Goal: Task Accomplishment & Management: Use online tool/utility

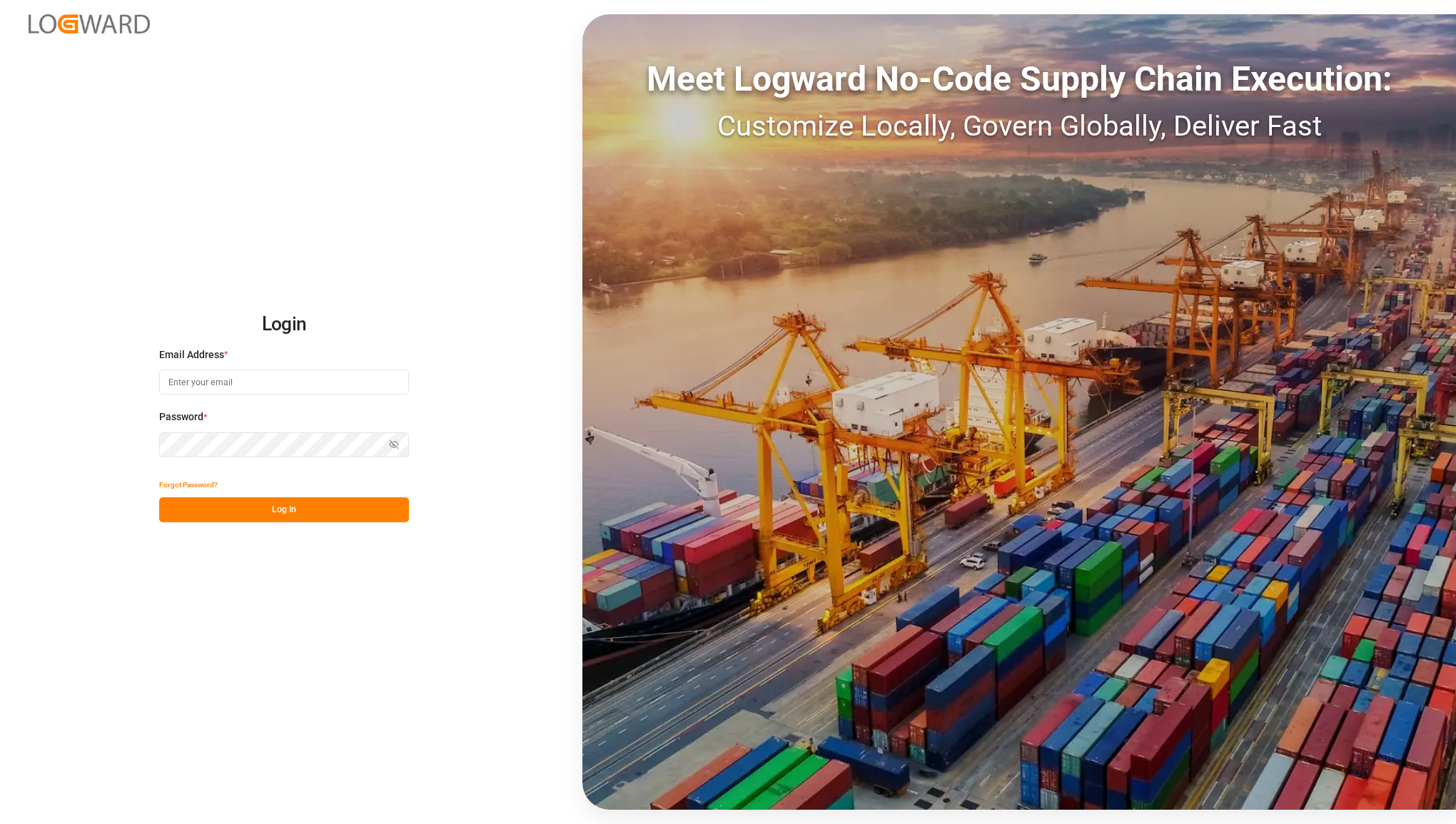
type input "[PERSON_NAME][EMAIL_ADDRESS][PERSON_NAME][DOMAIN_NAME]"
click at [298, 506] on button "Log In" at bounding box center [284, 510] width 250 height 25
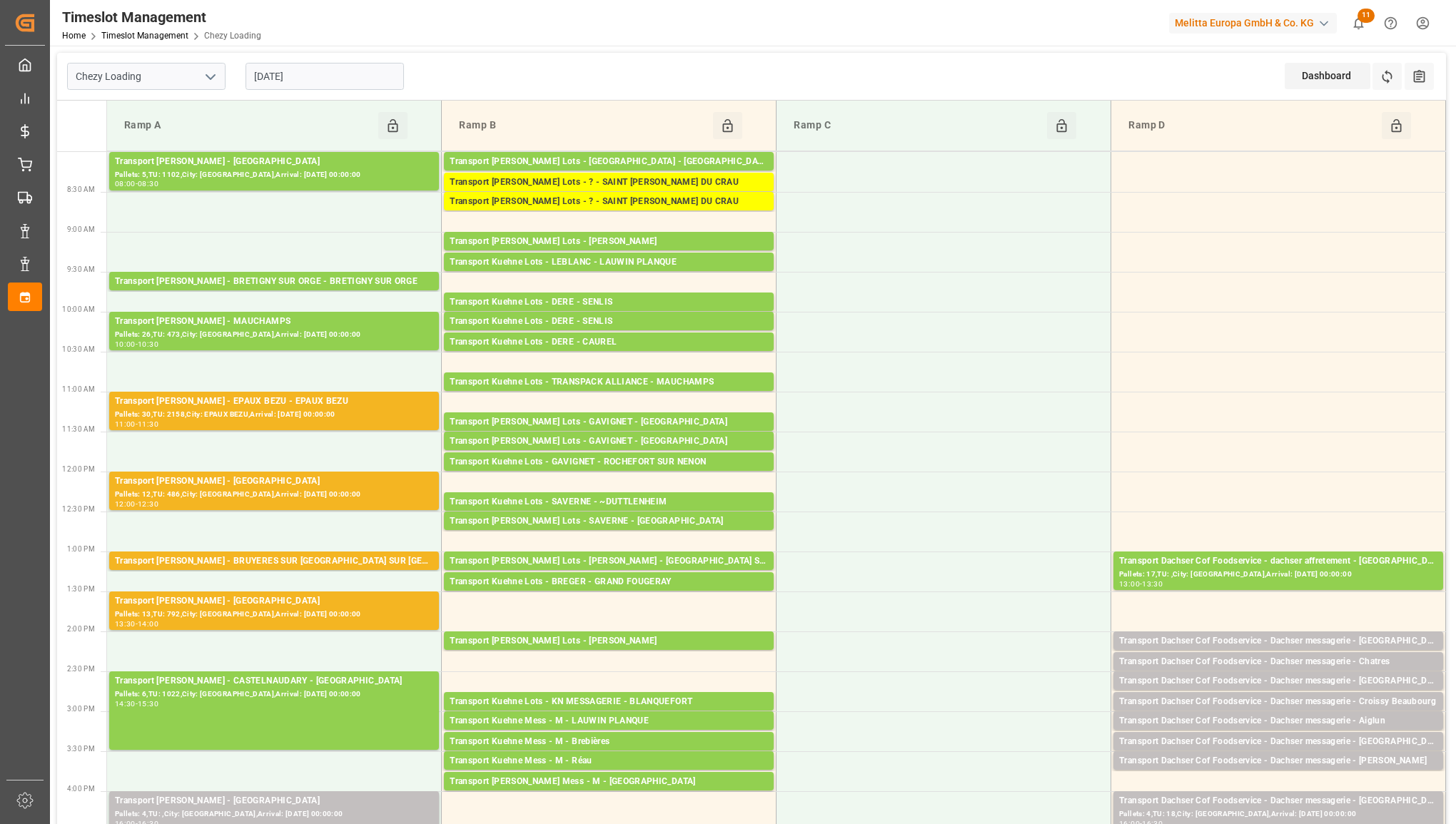
click at [207, 76] on icon "open menu" at bounding box center [210, 77] width 17 height 17
click at [169, 134] on div "Chezy Unloading" at bounding box center [147, 140] width 157 height 32
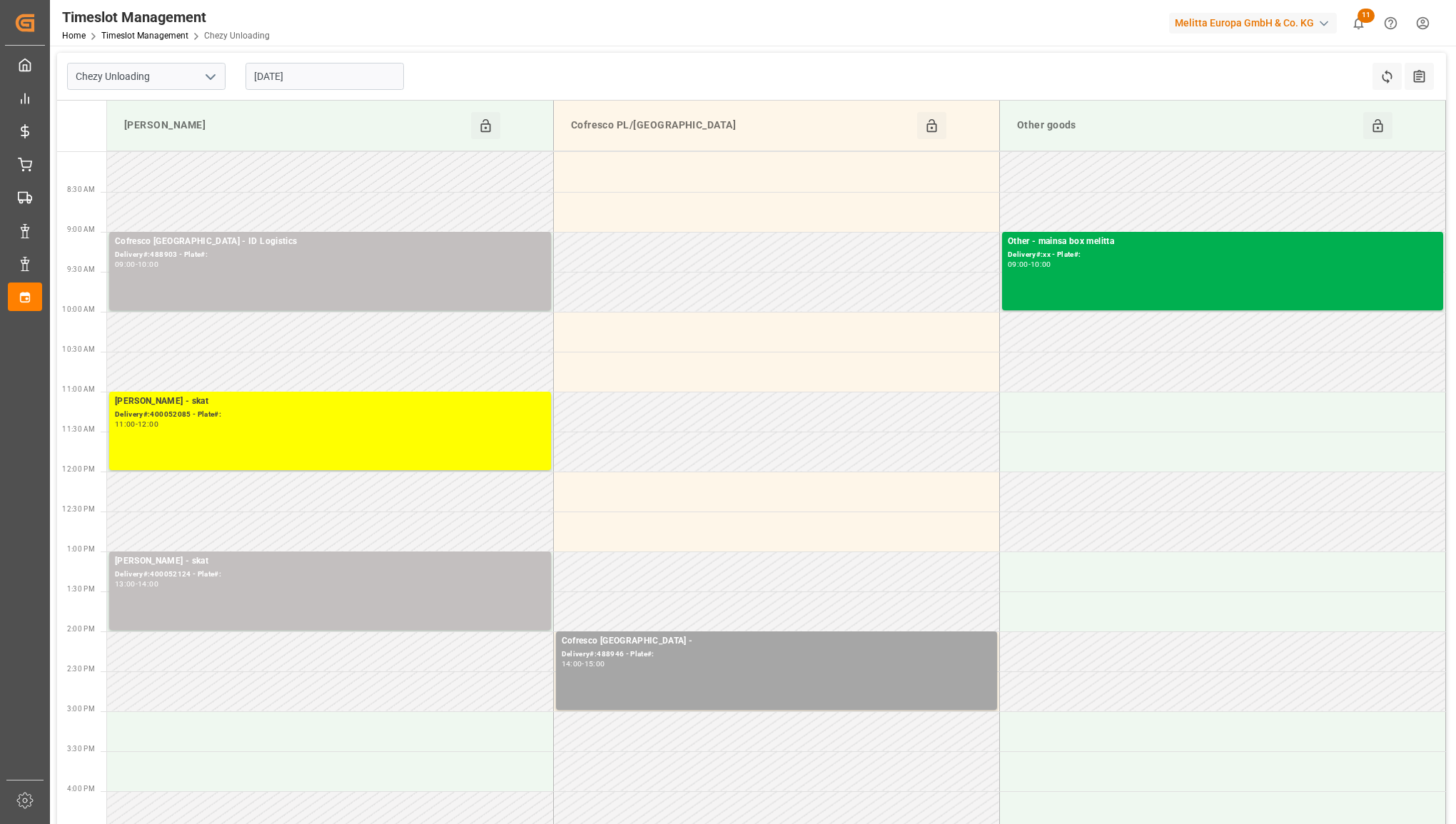
click at [208, 67] on button "open menu" at bounding box center [210, 76] width 21 height 22
click at [193, 104] on div "Chezy Loading" at bounding box center [147, 108] width 157 height 32
type input "Chezy Loading"
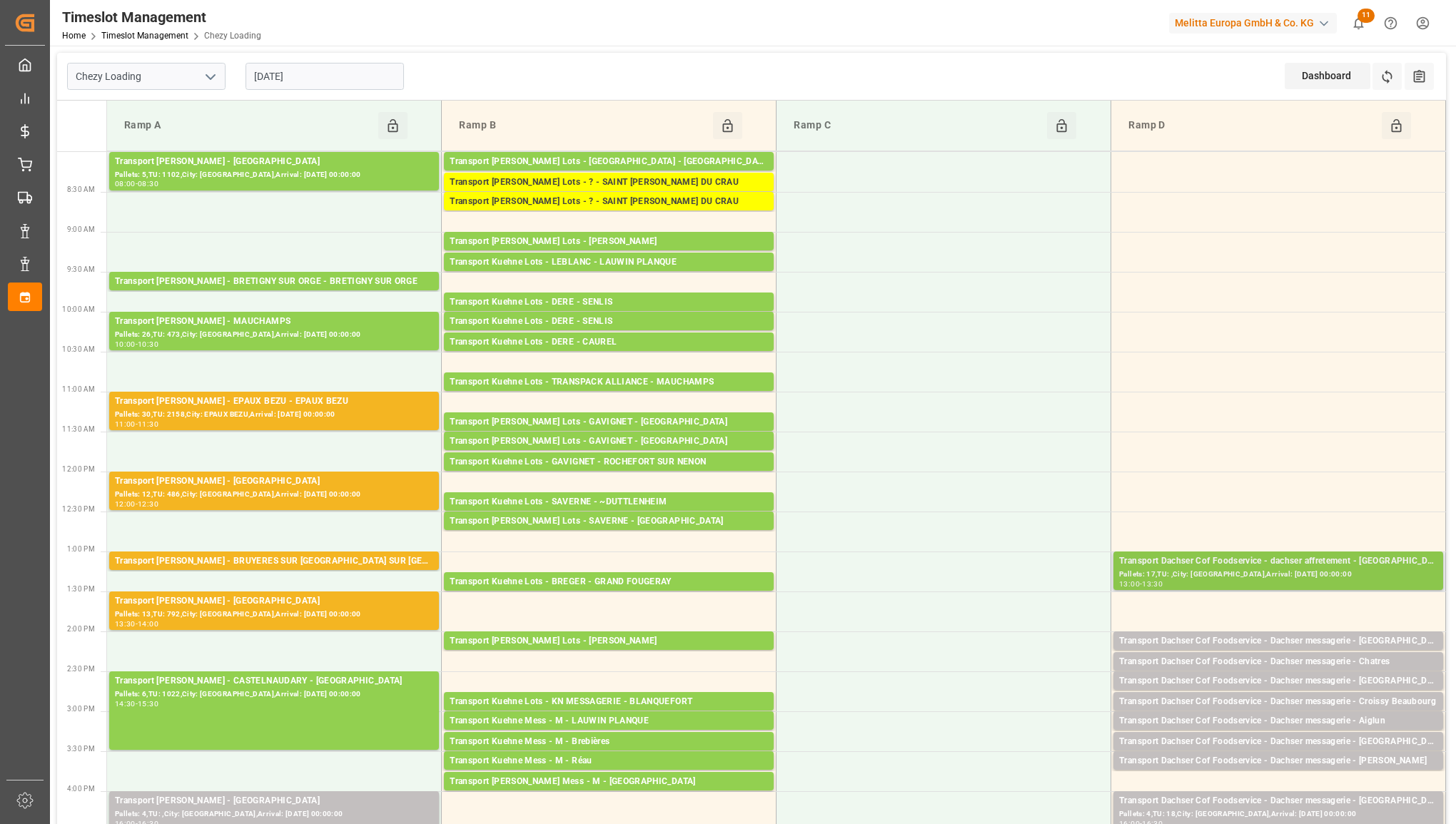
click at [1246, 572] on div "Pallets: 17,TU: ,City: [GEOGRAPHIC_DATA],Arrival: [DATE] 00:00:00" at bounding box center [1278, 575] width 318 height 12
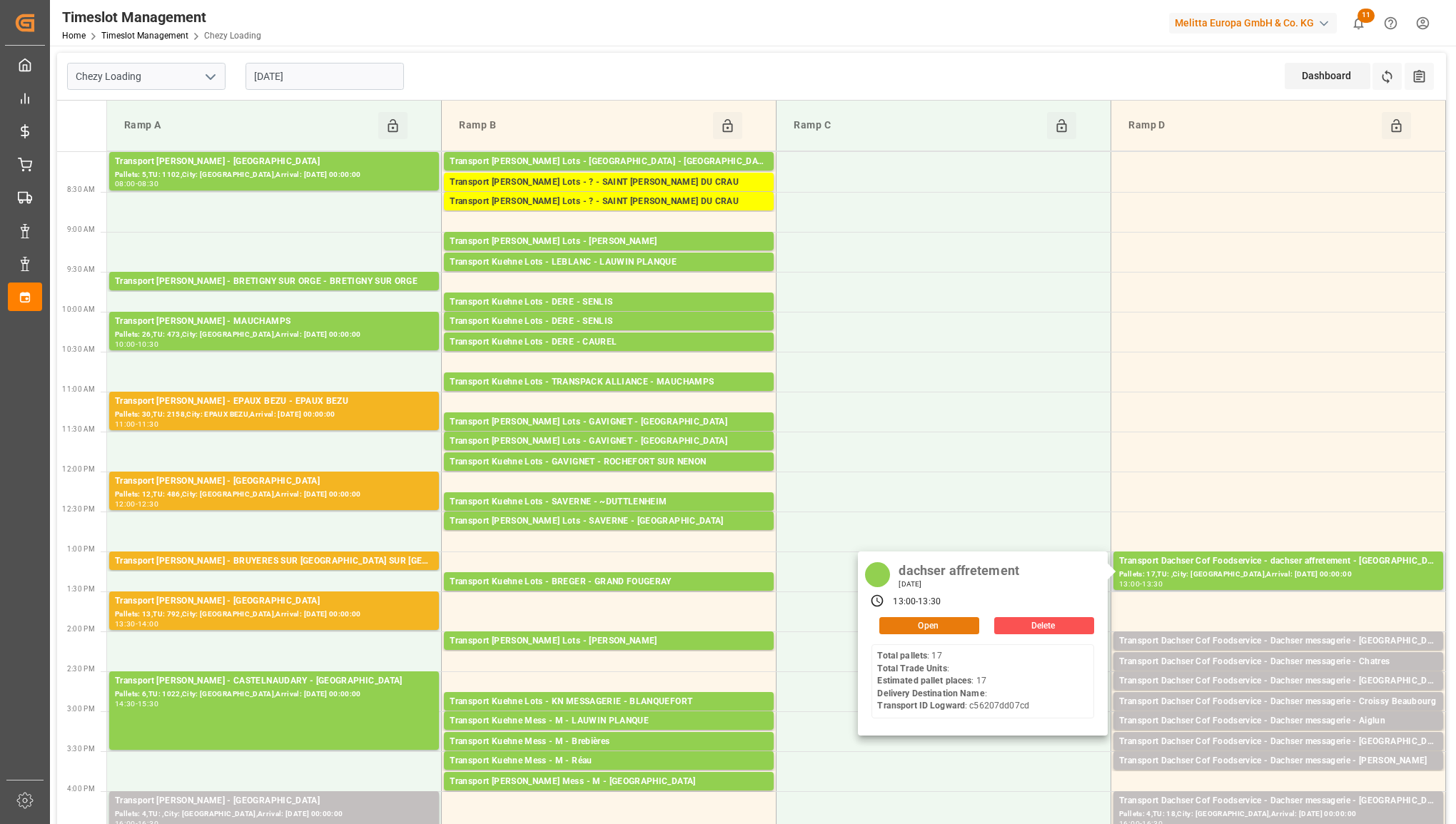
click at [964, 624] on button "Open" at bounding box center [930, 625] width 100 height 17
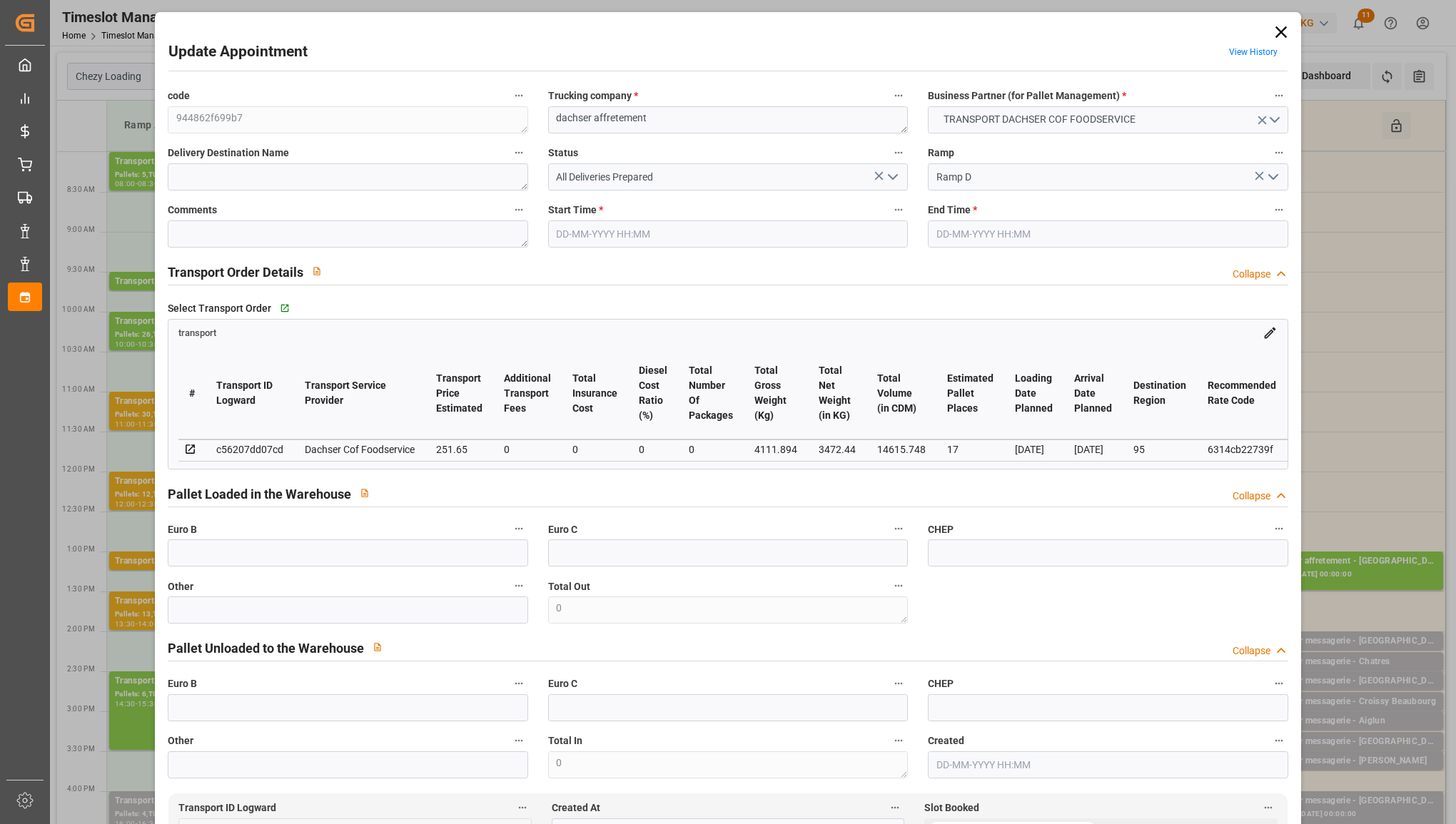
type input "[DATE] 13:00"
type input "[DATE] 13:30"
type input "[DATE] 13:40"
type input "[DATE] 12:22"
type input "[DATE]"
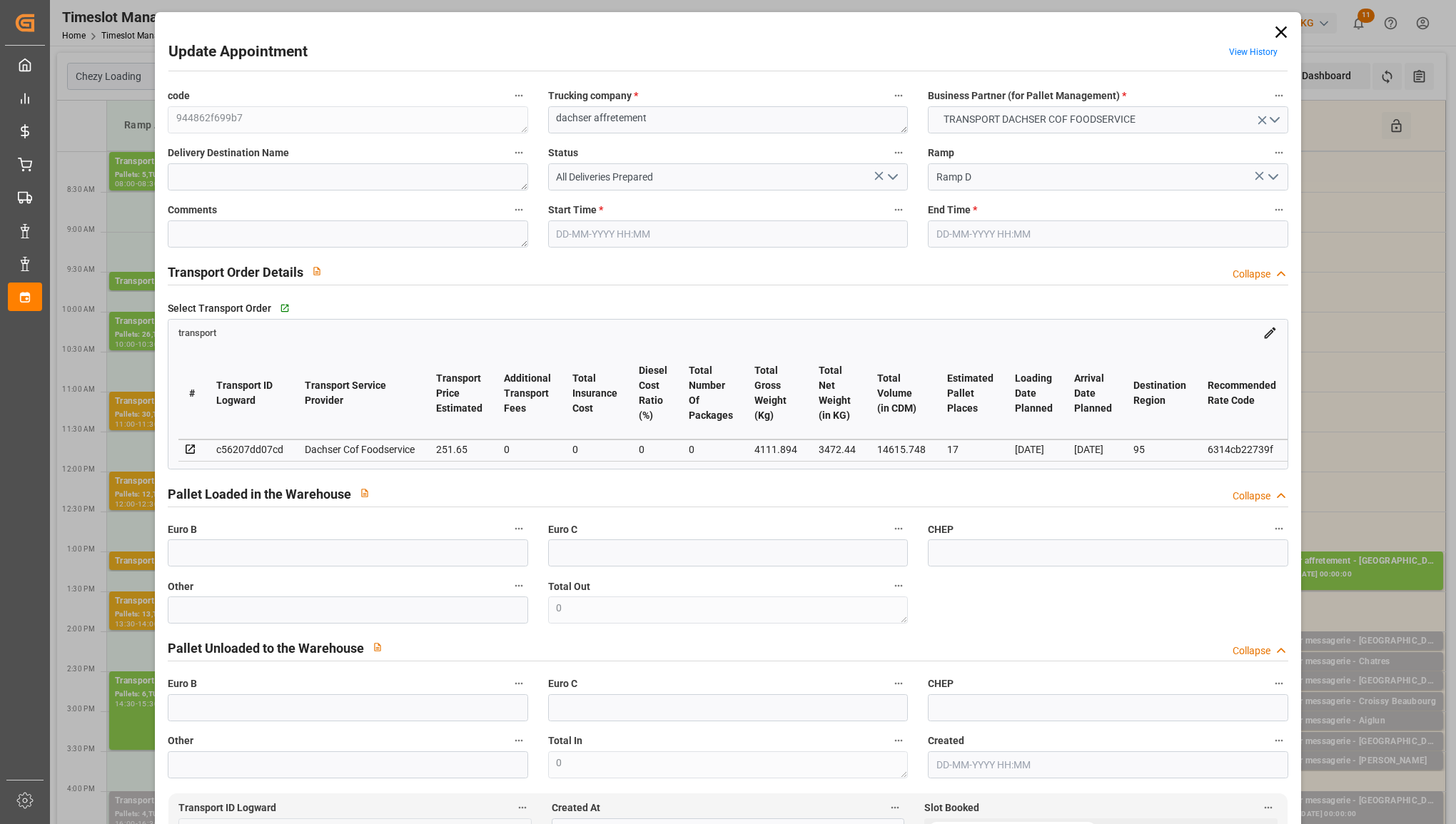
type input "[DATE]"
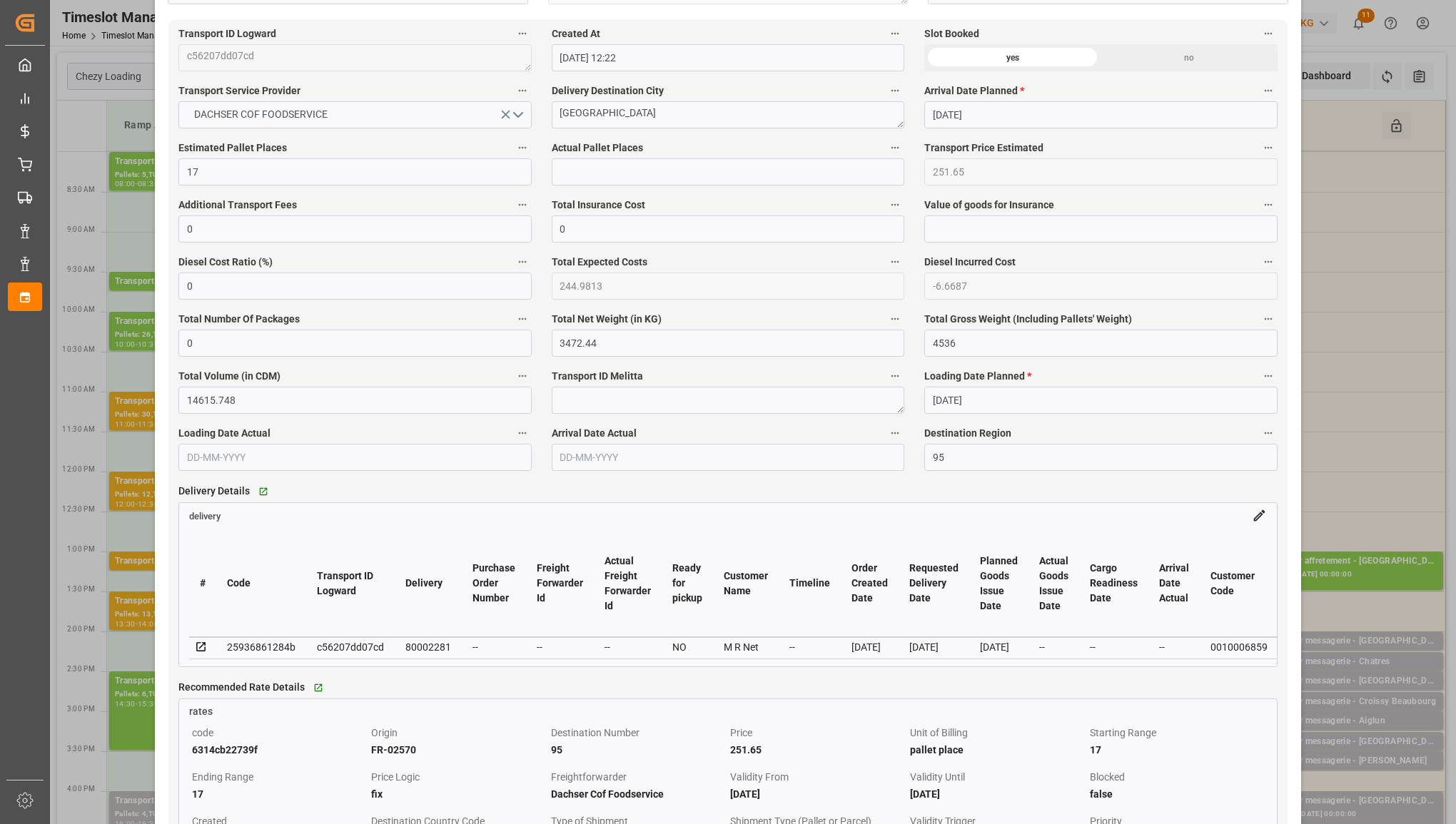
scroll to position [803, 0]
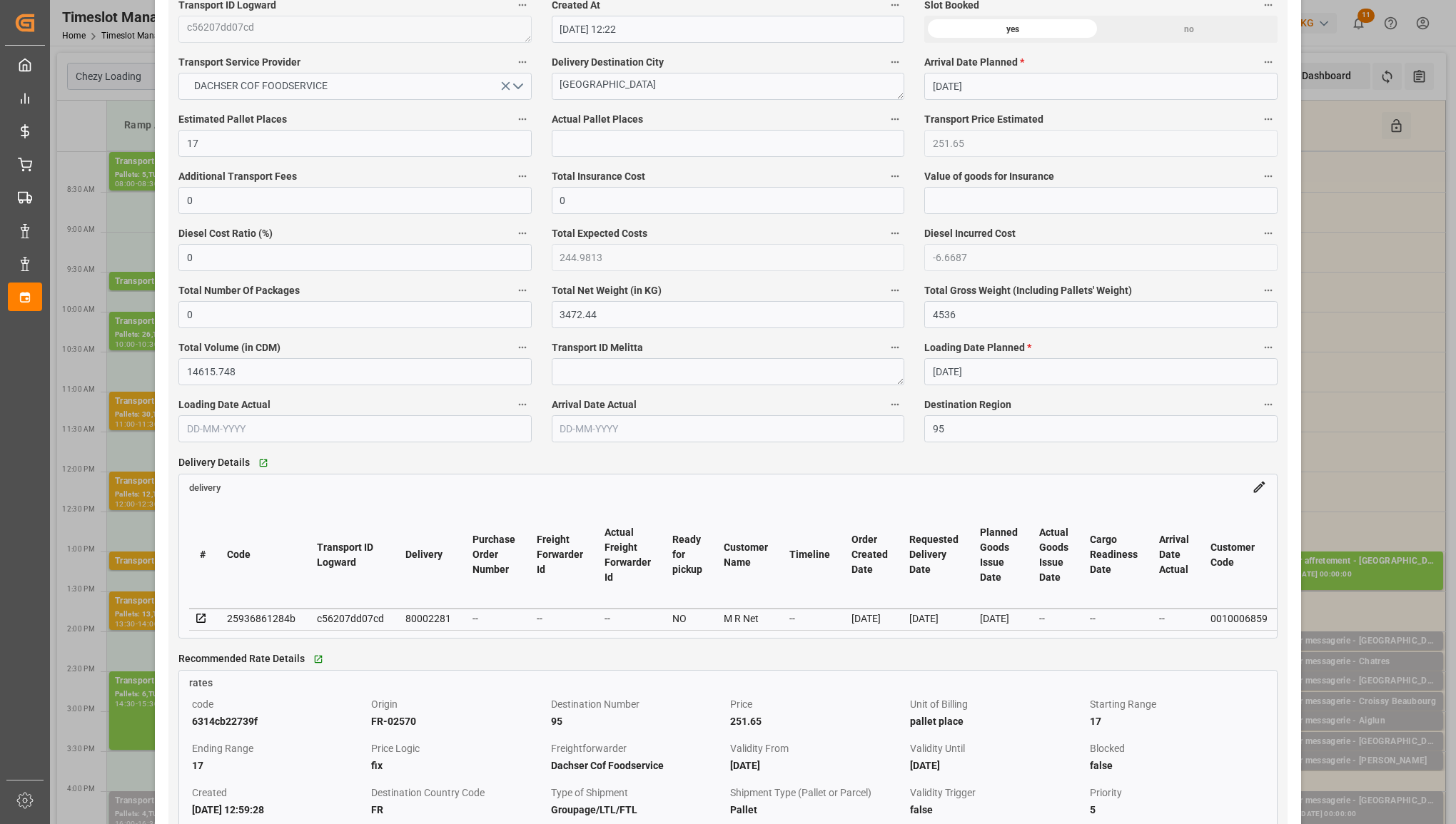
click at [1138, 622] on div "--" at bounding box center [1113, 618] width 48 height 17
